Goal: Contribute content: Add original content to the website for others to see

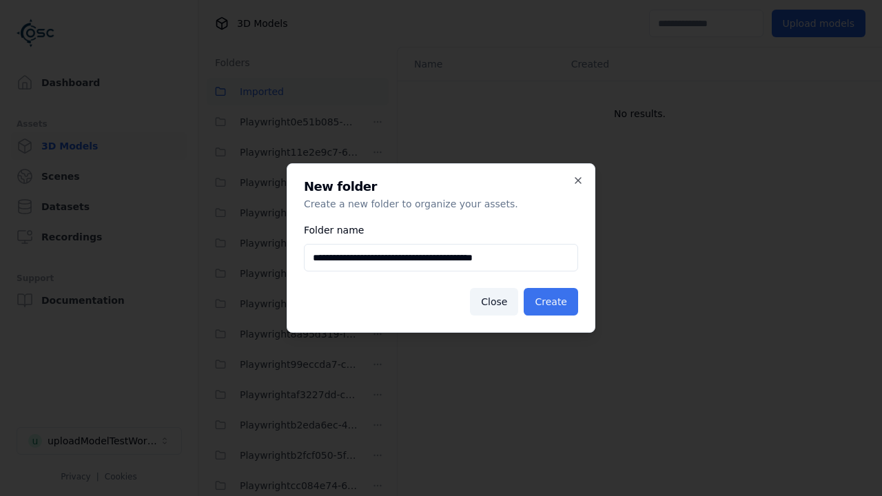
type input "**********"
click at [553, 302] on button "Create" at bounding box center [550, 302] width 54 height 28
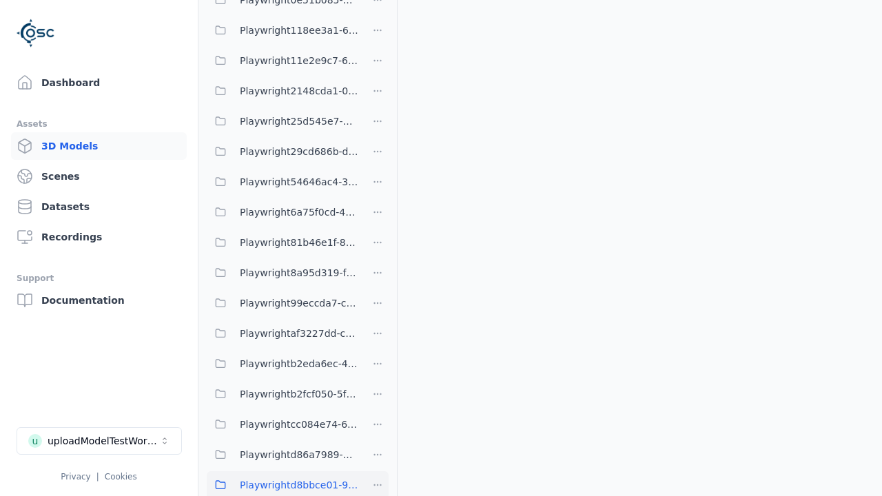
click at [282, 477] on span "Playwrightd8bbce01-9637-468c-8f59-1050d21f77ba" at bounding box center [299, 485] width 118 height 17
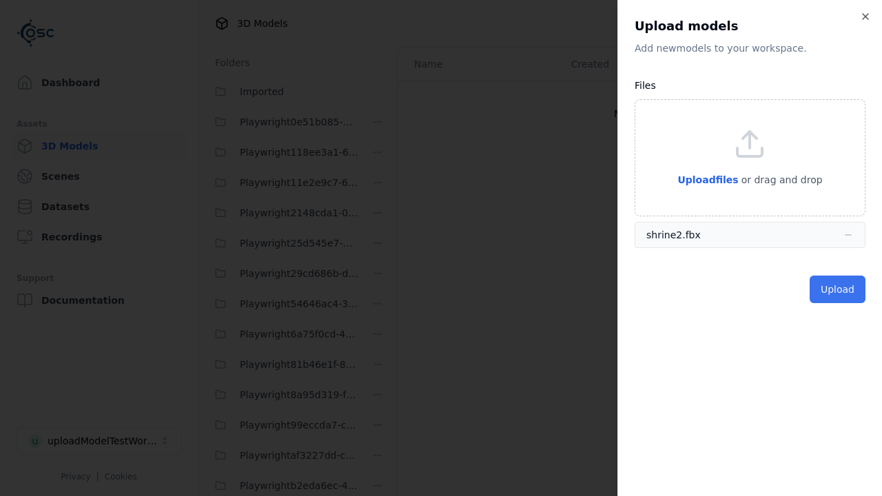
click at [839, 289] on button "Upload" at bounding box center [837, 290] width 56 height 28
